Goal: Answer question/provide support: Share knowledge or assist other users

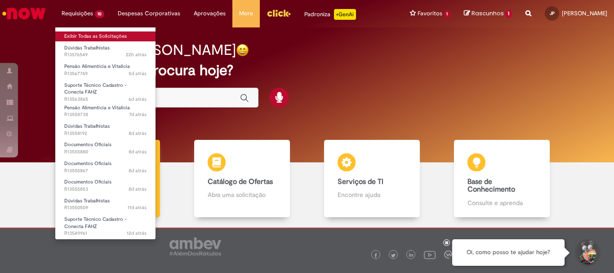
click at [77, 39] on link "Exibir Todas as Solicitações" at bounding box center [105, 36] width 100 height 10
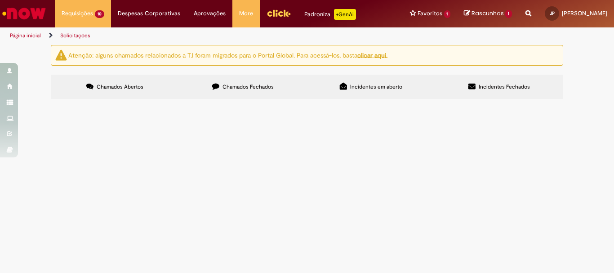
click at [237, 88] on span "Chamados Fechados" at bounding box center [248, 86] width 51 height 7
click at [0, 0] on input "Pesquisar" at bounding box center [0, 0] width 0 height 0
type input "********"
click at [0, 0] on button "Pesquisar" at bounding box center [0, 0] width 0 height 0
click at [0, 0] on span "Pessoal boa tarde, solicito o bloqueio do acesso a folha de pagamento FPW da fu…" at bounding box center [0, 0] width 0 height 0
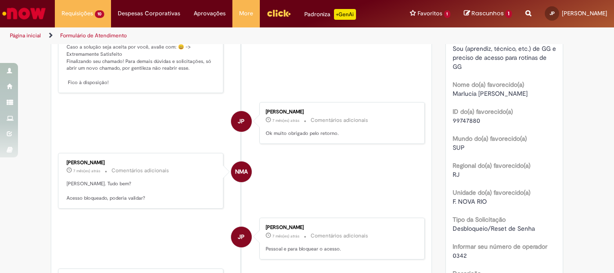
scroll to position [45, 0]
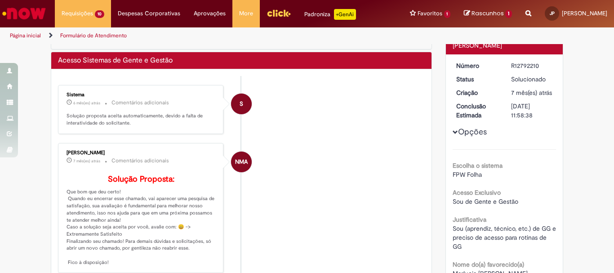
click at [61, 247] on div "[PERSON_NAME] 7 mês(es) atrás 7 meses atrás Comentários adicionais Solução Prop…" at bounding box center [141, 208] width 160 height 125
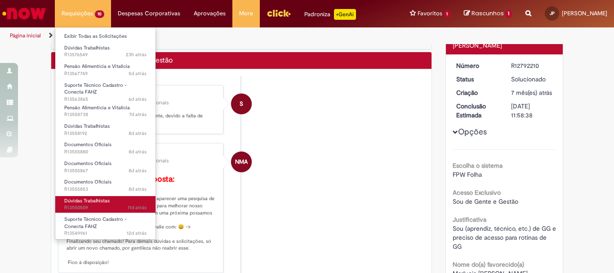
click at [88, 208] on span "11d atrás 11 dias atrás R13550509" at bounding box center [105, 207] width 82 height 7
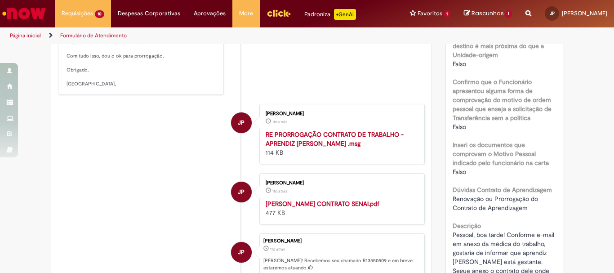
scroll to position [540, 0]
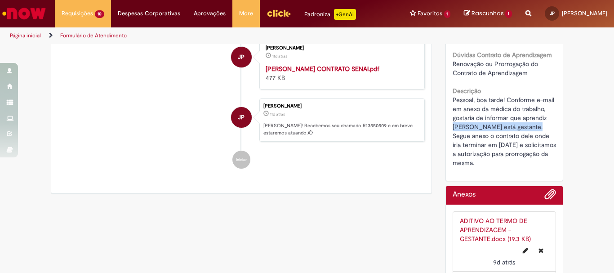
drag, startPoint x: 451, startPoint y: 128, endPoint x: 546, endPoint y: 127, distance: 95.8
click at [546, 127] on span "Pessoal, boa tarde! Conforme e-mail em anexo da médica do trabalho, gostaria de…" at bounding box center [505, 131] width 105 height 71
copy span "[PERSON_NAME]"
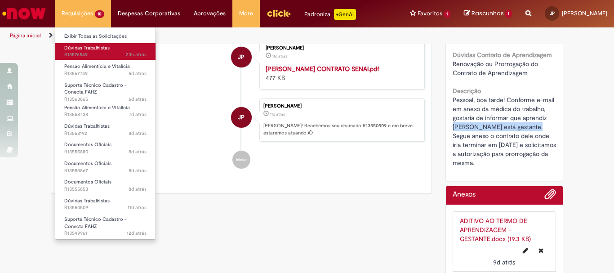
click at [89, 51] on span "Dúvidas Trabalhistas" at bounding box center [86, 48] width 45 height 7
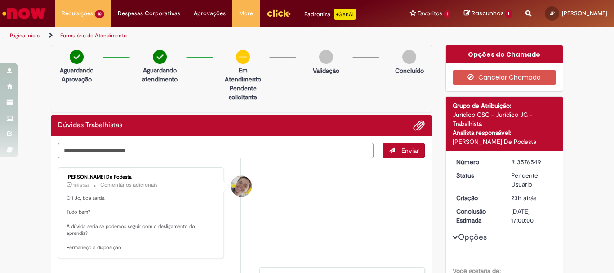
click at [168, 150] on textarea "Digite sua mensagem aqui..." at bounding box center [216, 150] width 316 height 15
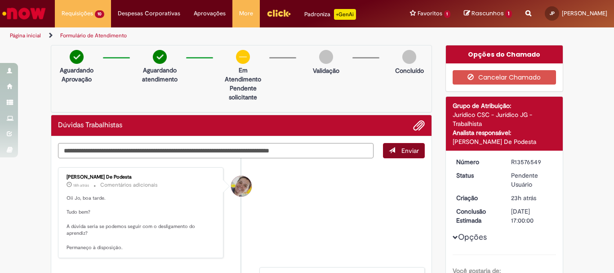
type textarea "**********"
click at [409, 152] on span "Enviar" at bounding box center [411, 151] width 18 height 8
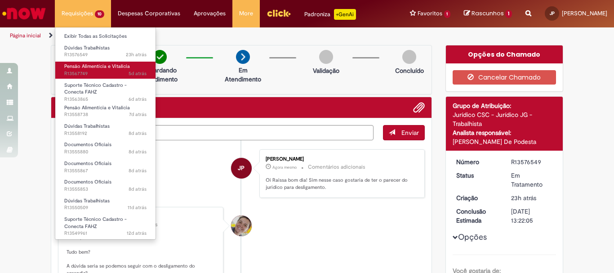
click at [81, 71] on span "5d atrás 5 dias atrás R13567749" at bounding box center [105, 73] width 82 height 7
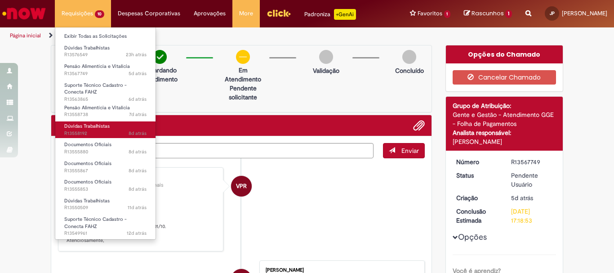
click at [94, 122] on link "Dúvidas Trabalhistas 8d atrás 8 dias atrás R13558192" at bounding box center [105, 129] width 100 height 17
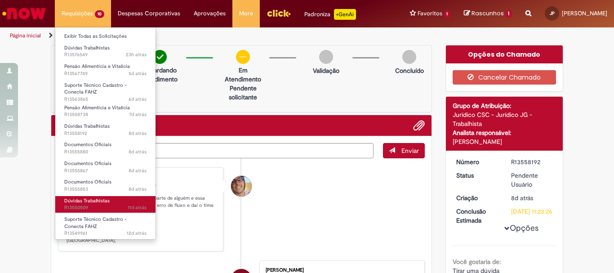
click at [83, 202] on span "Dúvidas Trabalhistas" at bounding box center [86, 200] width 45 height 7
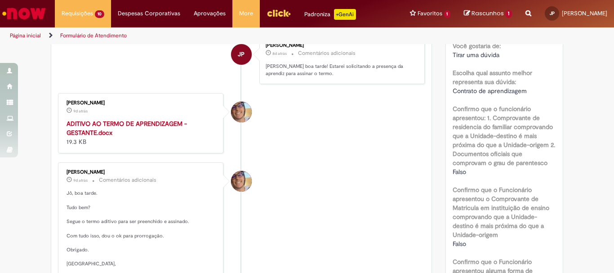
scroll to position [360, 0]
